Goal: Task Accomplishment & Management: Manage account settings

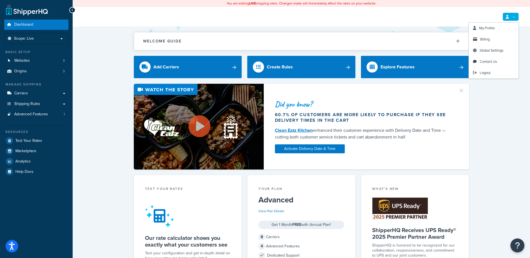
click at [515, 18] on link at bounding box center [510, 17] width 16 height 8
click at [488, 38] on span "Billing" at bounding box center [484, 39] width 9 height 5
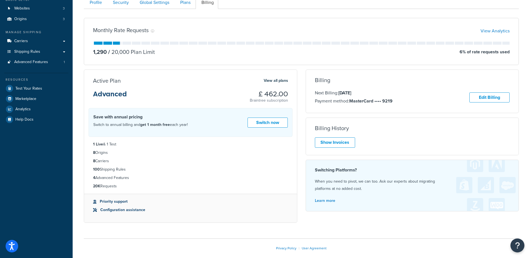
scroll to position [56, 0]
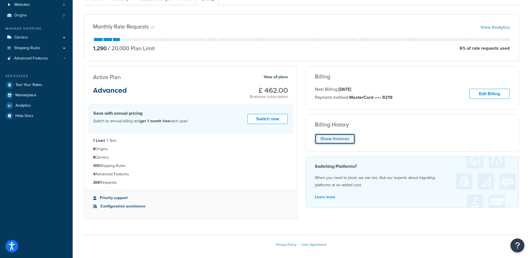
click at [338, 139] on link "Show Invoices" at bounding box center [335, 139] width 40 height 10
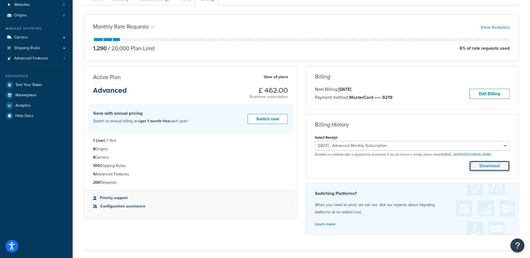
click at [488, 165] on button "Download" at bounding box center [489, 166] width 40 height 10
click at [10, 247] on icon "Open accessiBe: accessibility options, statement and help" at bounding box center [11, 245] width 7 height 9
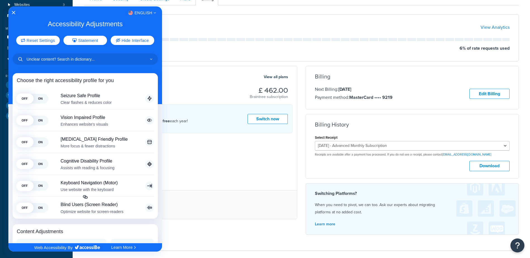
click at [206, 222] on div at bounding box center [265, 129] width 530 height 258
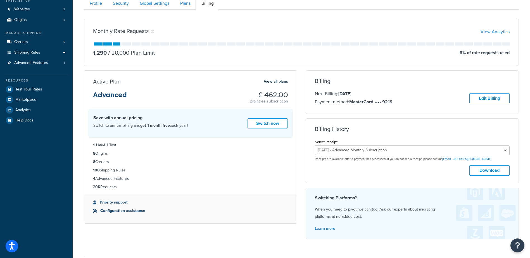
scroll to position [0, 0]
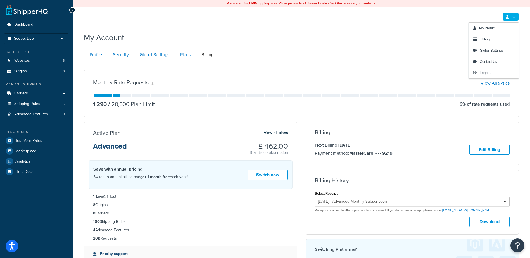
click at [515, 16] on link at bounding box center [510, 17] width 16 height 8
click at [485, 70] on span "Logout" at bounding box center [484, 72] width 11 height 5
